Goal: Information Seeking & Learning: Learn about a topic

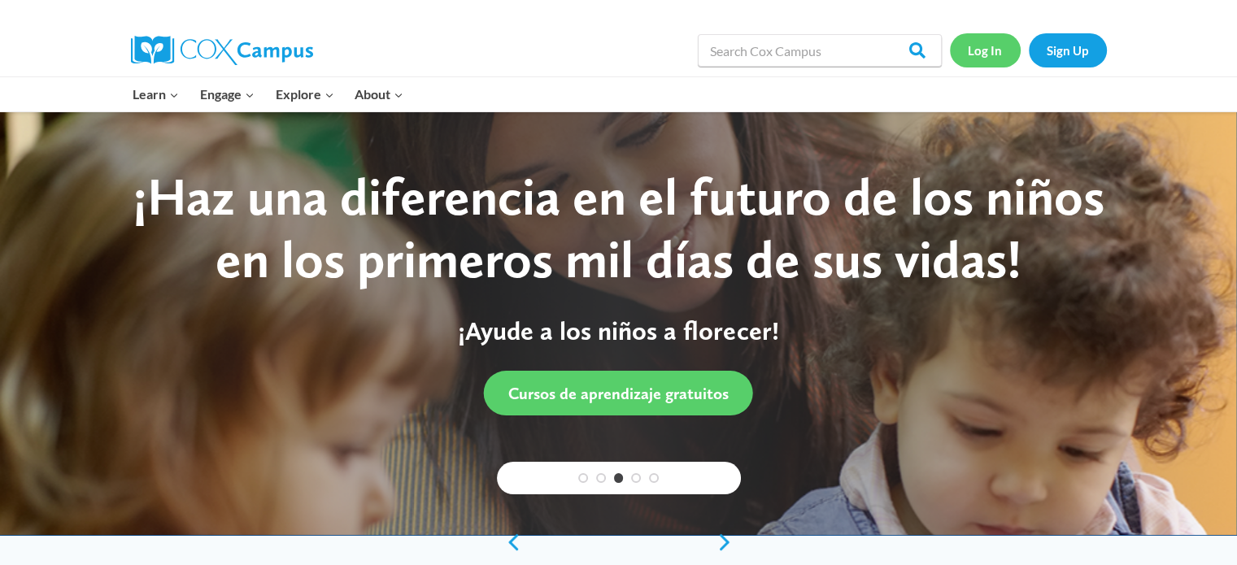
click at [972, 41] on link "Log In" at bounding box center [985, 49] width 71 height 33
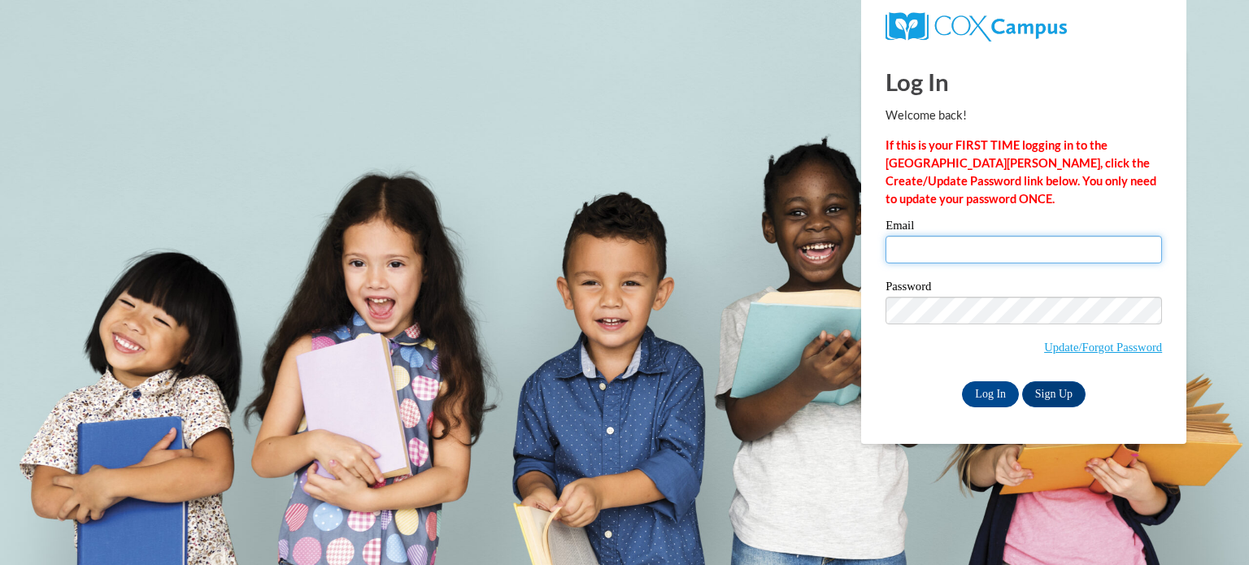
click at [920, 243] on input "Email" at bounding box center [1023, 250] width 276 height 28
type input "nadia.jackson@gcpsk12.org"
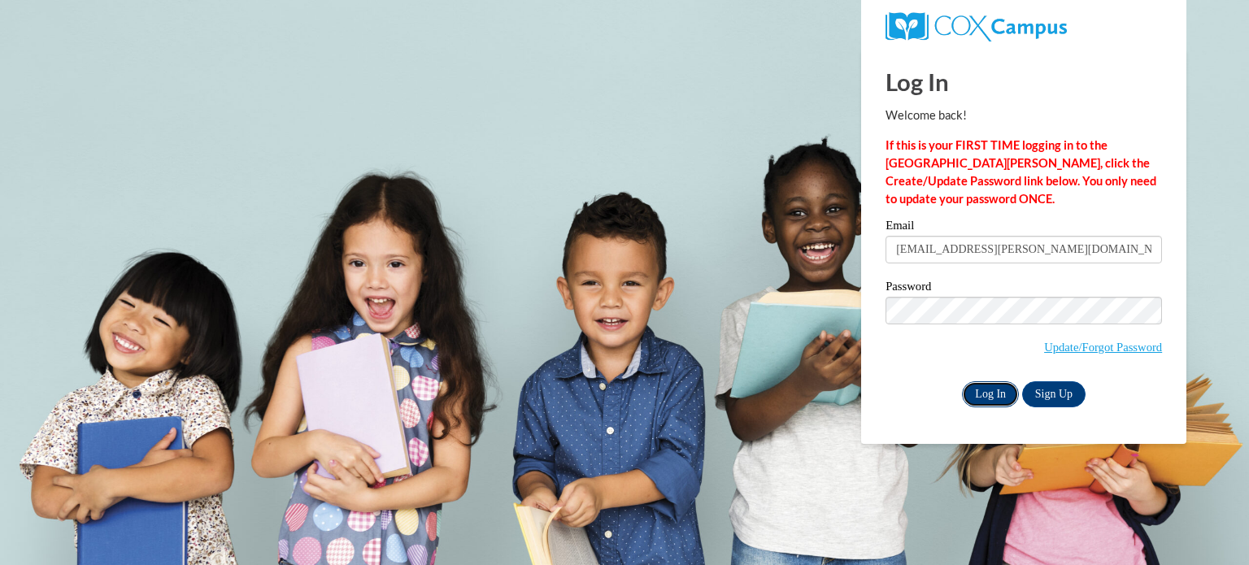
click at [992, 389] on input "Log In" at bounding box center [990, 394] width 57 height 26
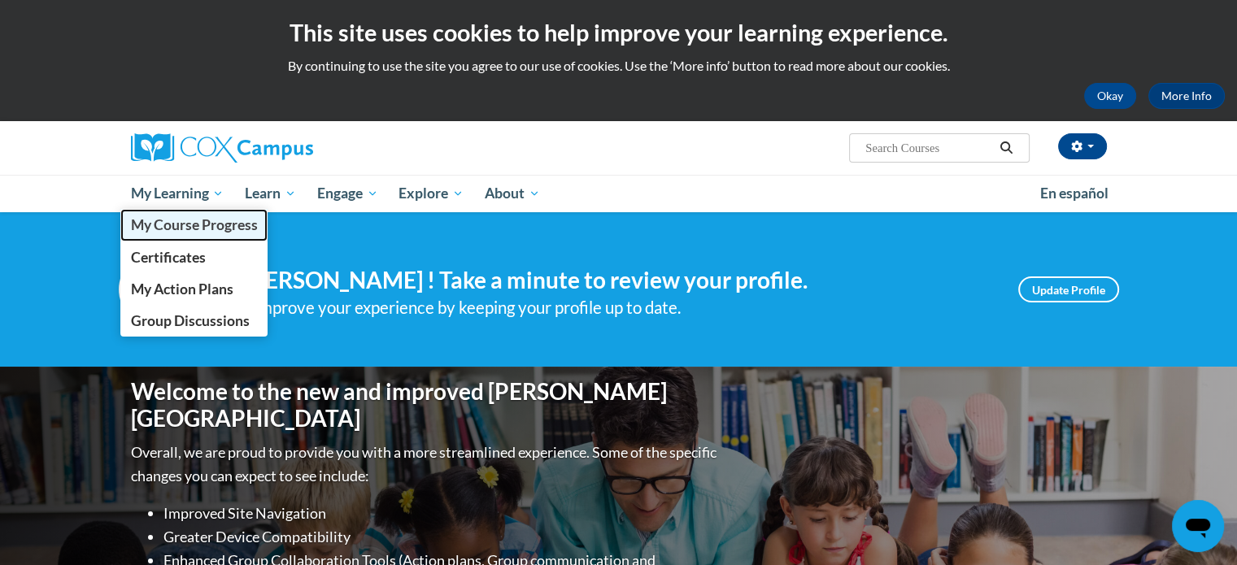
click at [186, 219] on span "My Course Progress" at bounding box center [193, 224] width 127 height 17
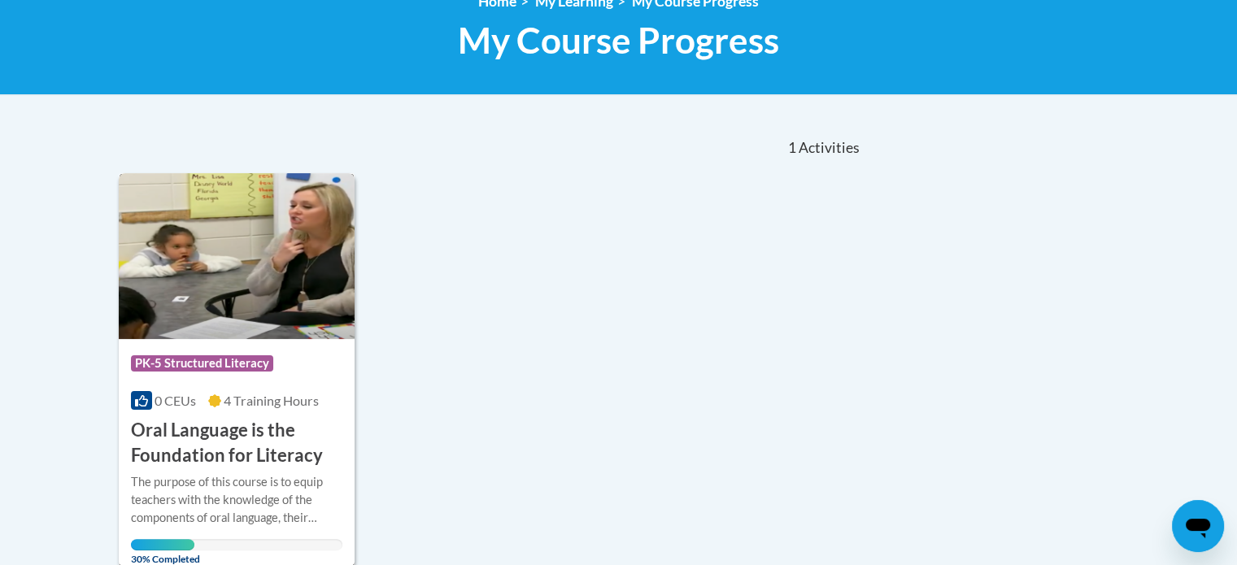
click at [267, 333] on img at bounding box center [237, 256] width 237 height 166
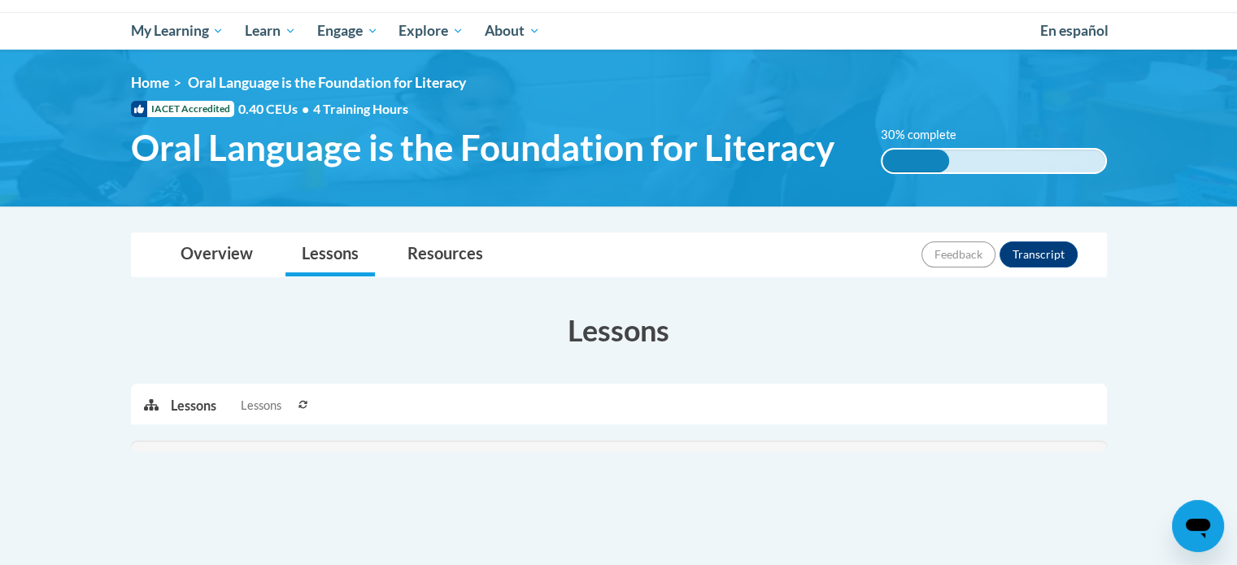
scroll to position [244, 0]
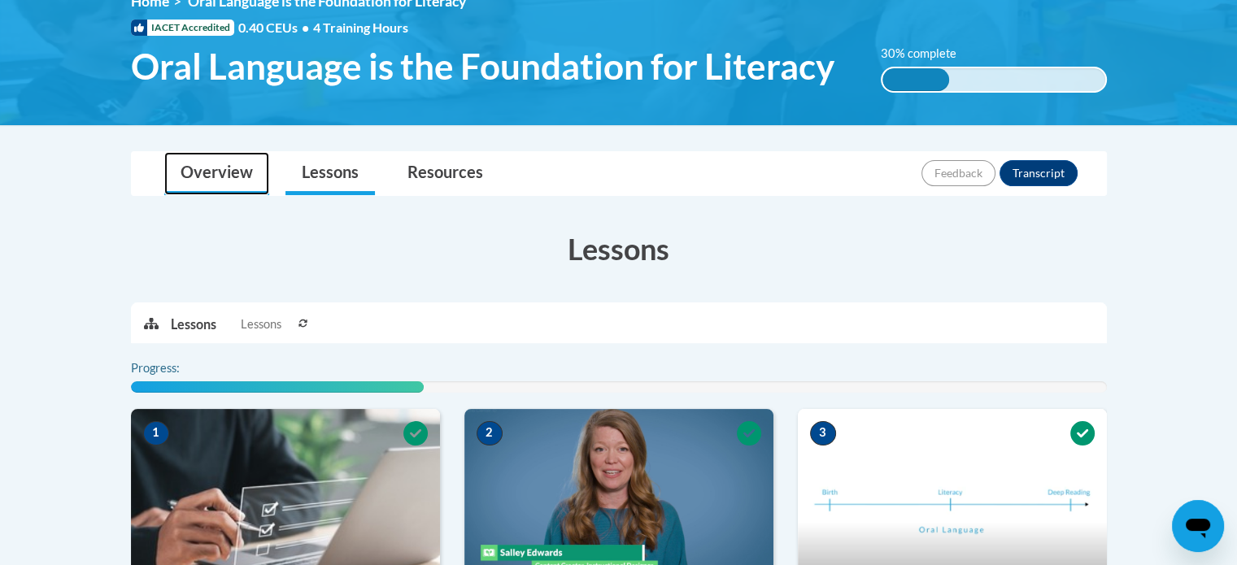
click at [246, 181] on link "Overview" at bounding box center [216, 173] width 105 height 43
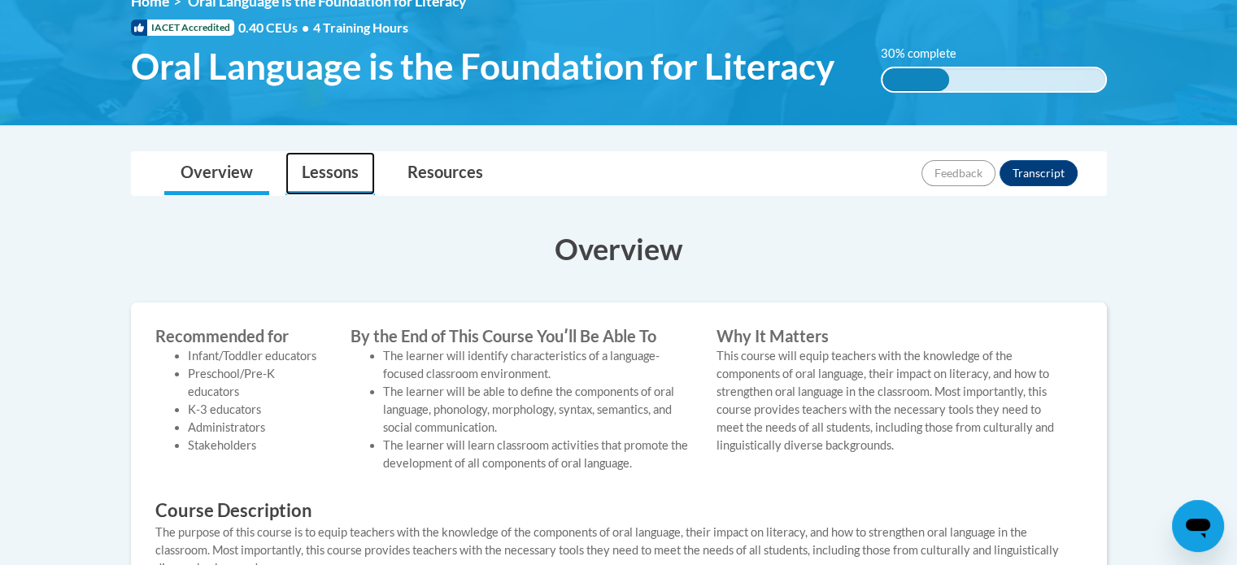
click at [312, 188] on link "Lessons" at bounding box center [329, 173] width 89 height 43
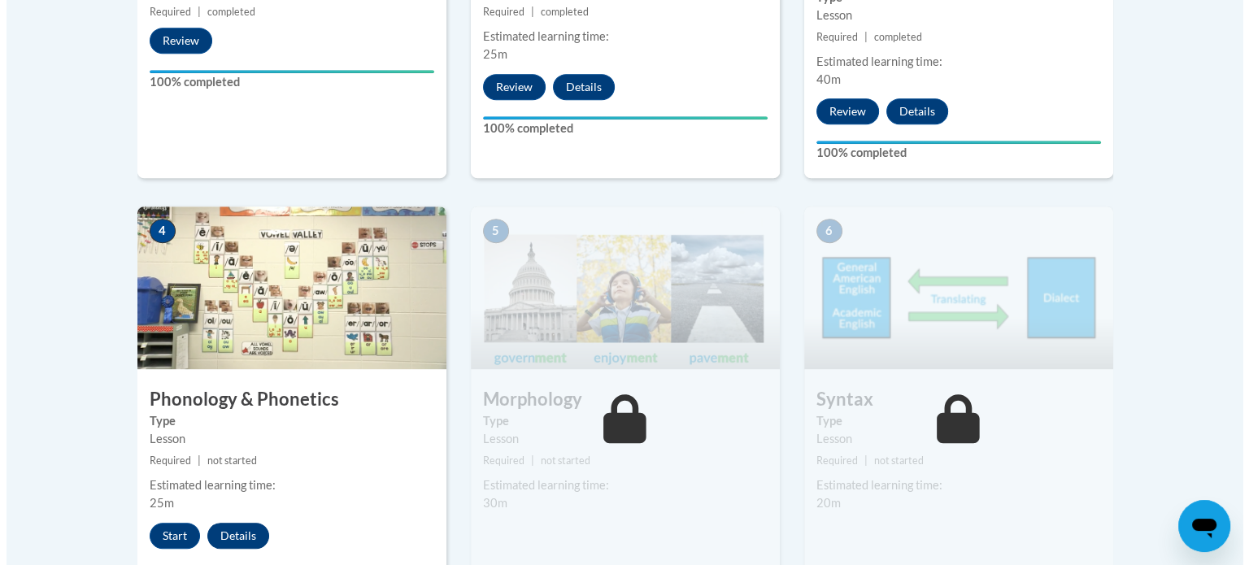
scroll to position [976, 0]
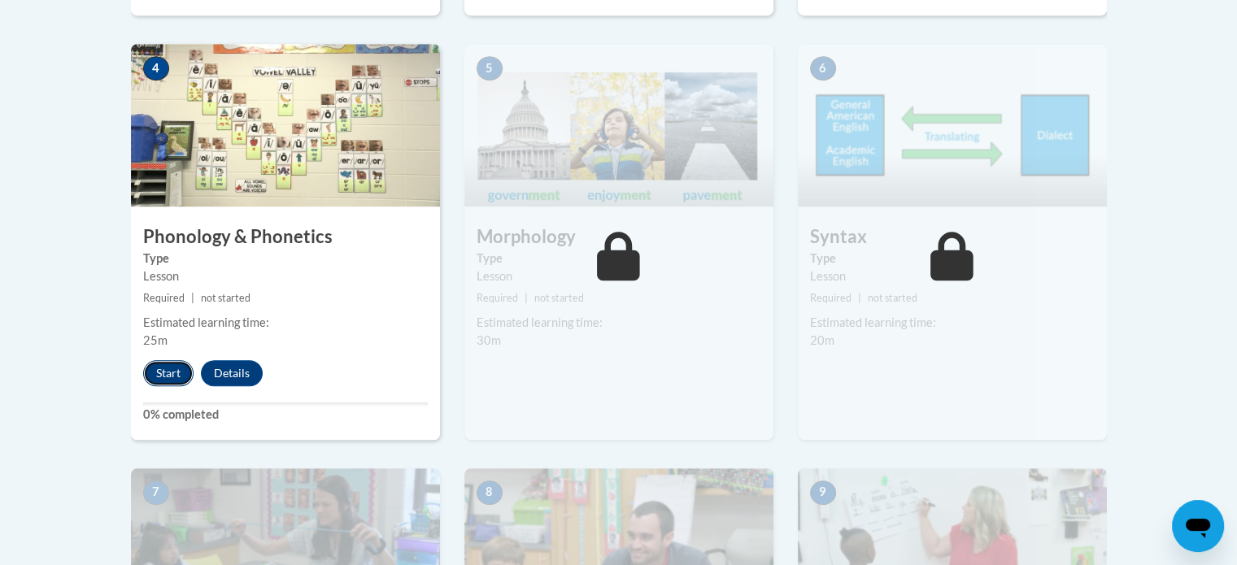
click at [172, 371] on button "Start" at bounding box center [168, 373] width 50 height 26
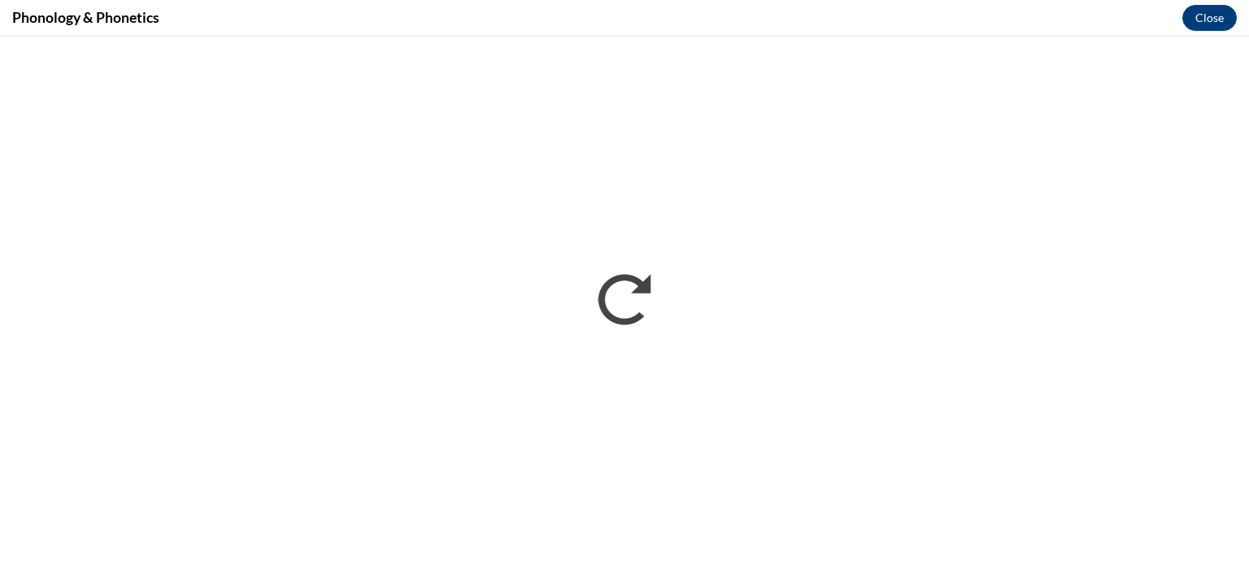
scroll to position [0, 0]
